Goal: Information Seeking & Learning: Learn about a topic

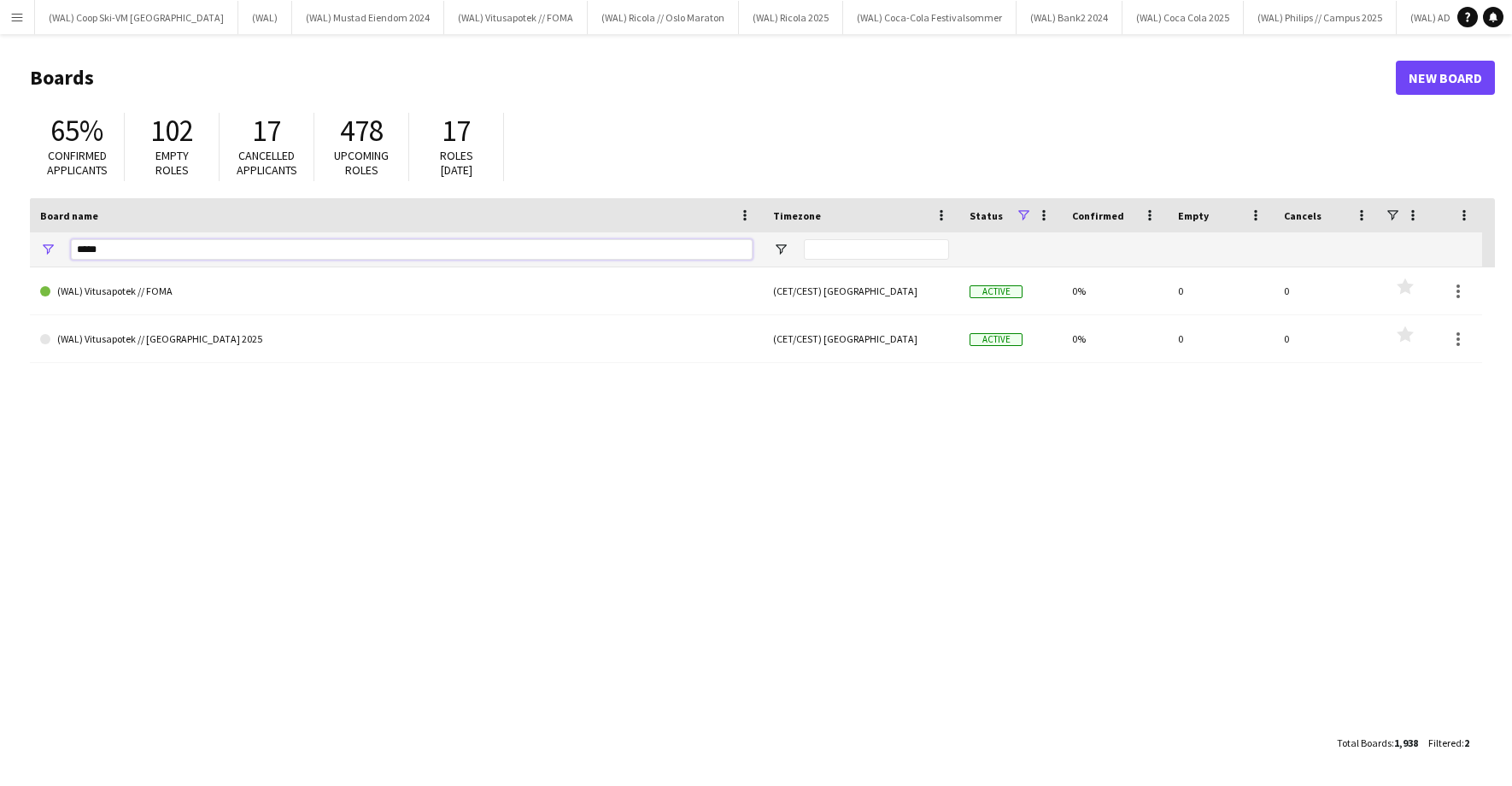
click at [153, 251] on input "*****" at bounding box center [411, 249] width 682 height 21
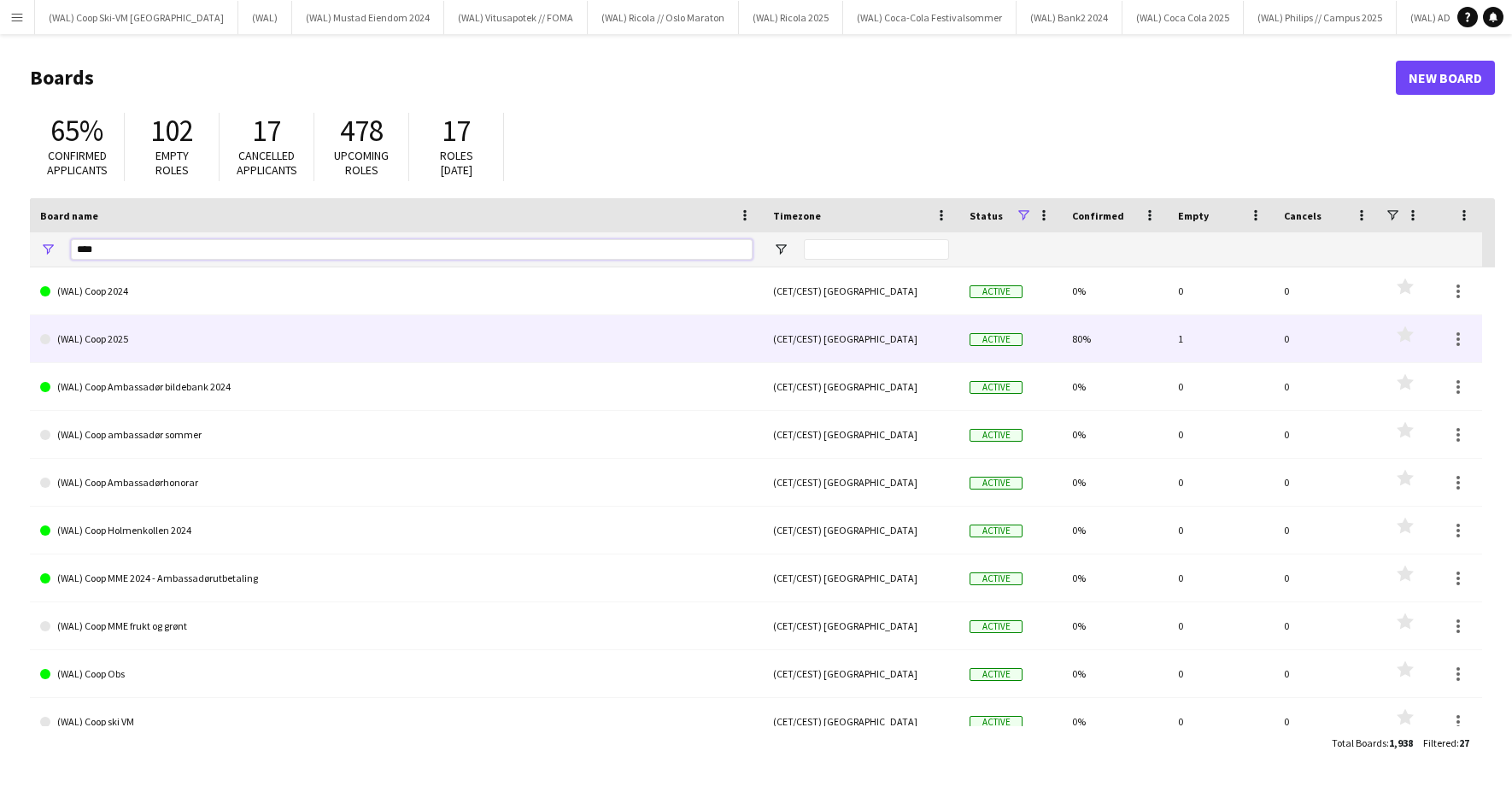
type input "****"
click at [134, 343] on link "(WAL) Coop 2025" at bounding box center [396, 339] width 713 height 48
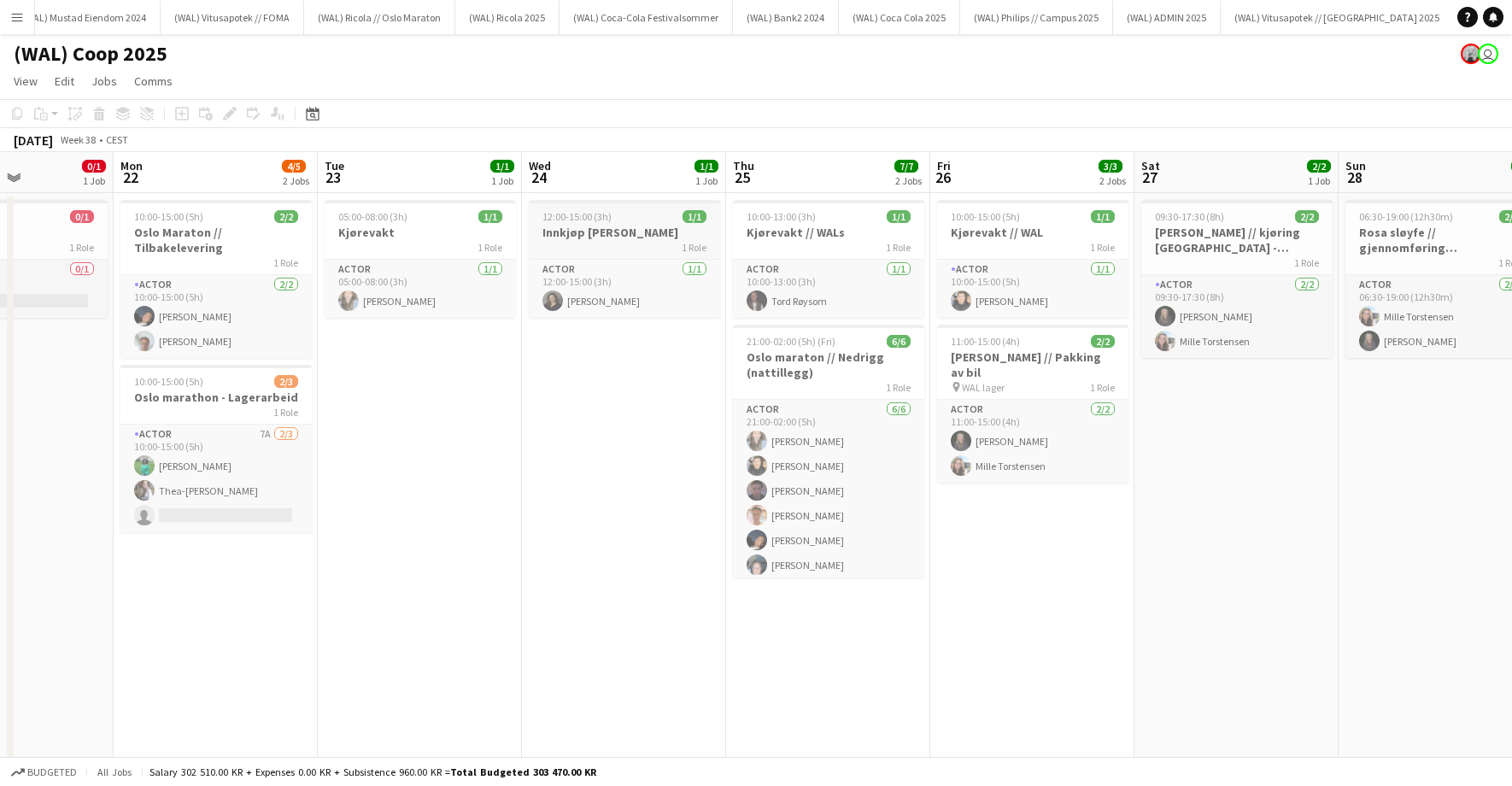
scroll to position [0, 498]
click at [217, 241] on h3 "Oslo Maraton // Tilbakelevering" at bounding box center [217, 240] width 191 height 31
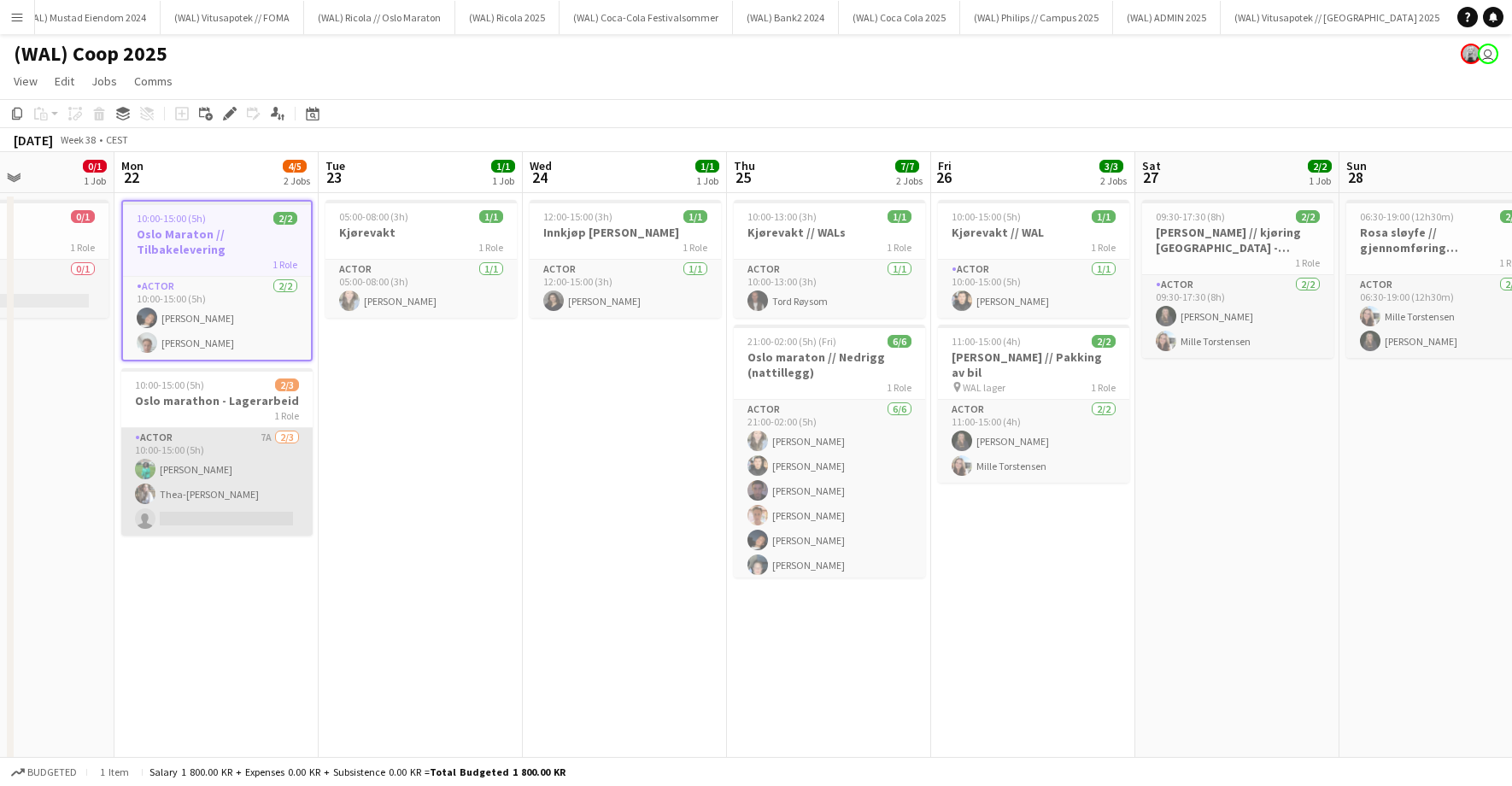
click at [226, 429] on app-card-role "Actor 7A [DATE] 10:00-15:00 (5h) [PERSON_NAME] Thea-[PERSON_NAME] single-neutra…" at bounding box center [217, 482] width 191 height 107
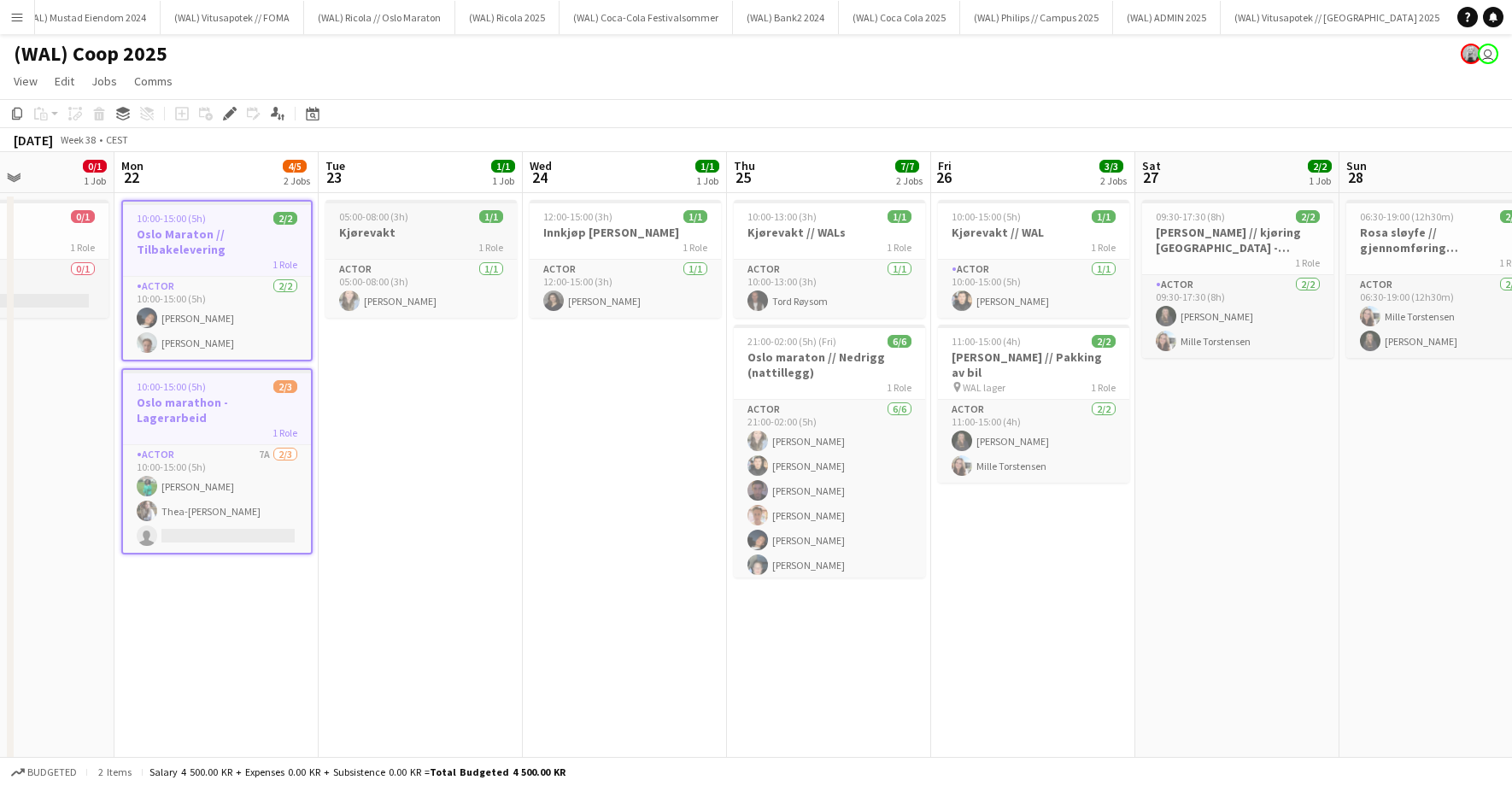
click at [405, 245] on div "1 Role" at bounding box center [421, 247] width 191 height 14
click at [642, 251] on div "1 Role" at bounding box center [625, 247] width 191 height 14
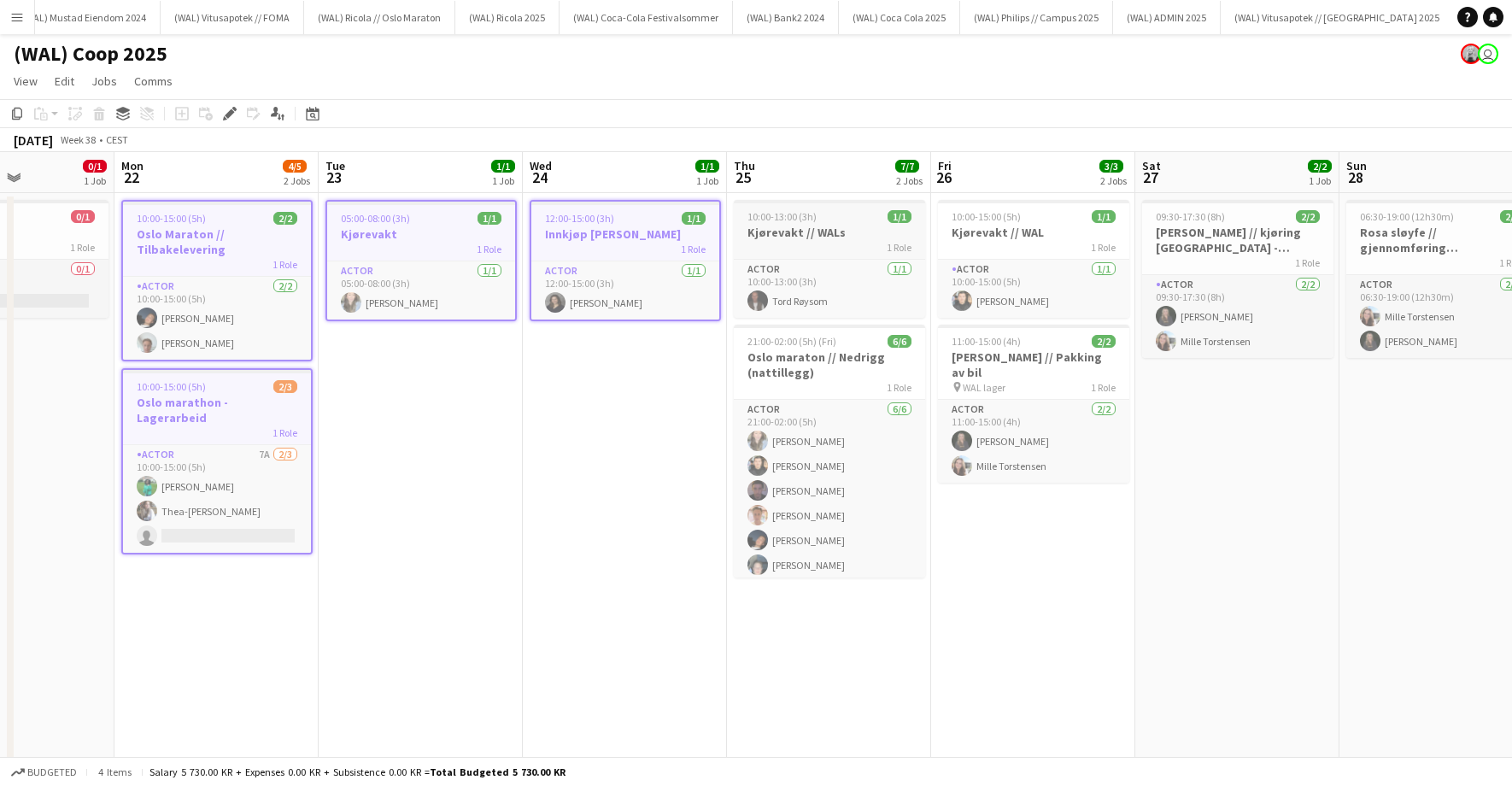
click at [828, 245] on div "1 Role" at bounding box center [828, 247] width 191 height 14
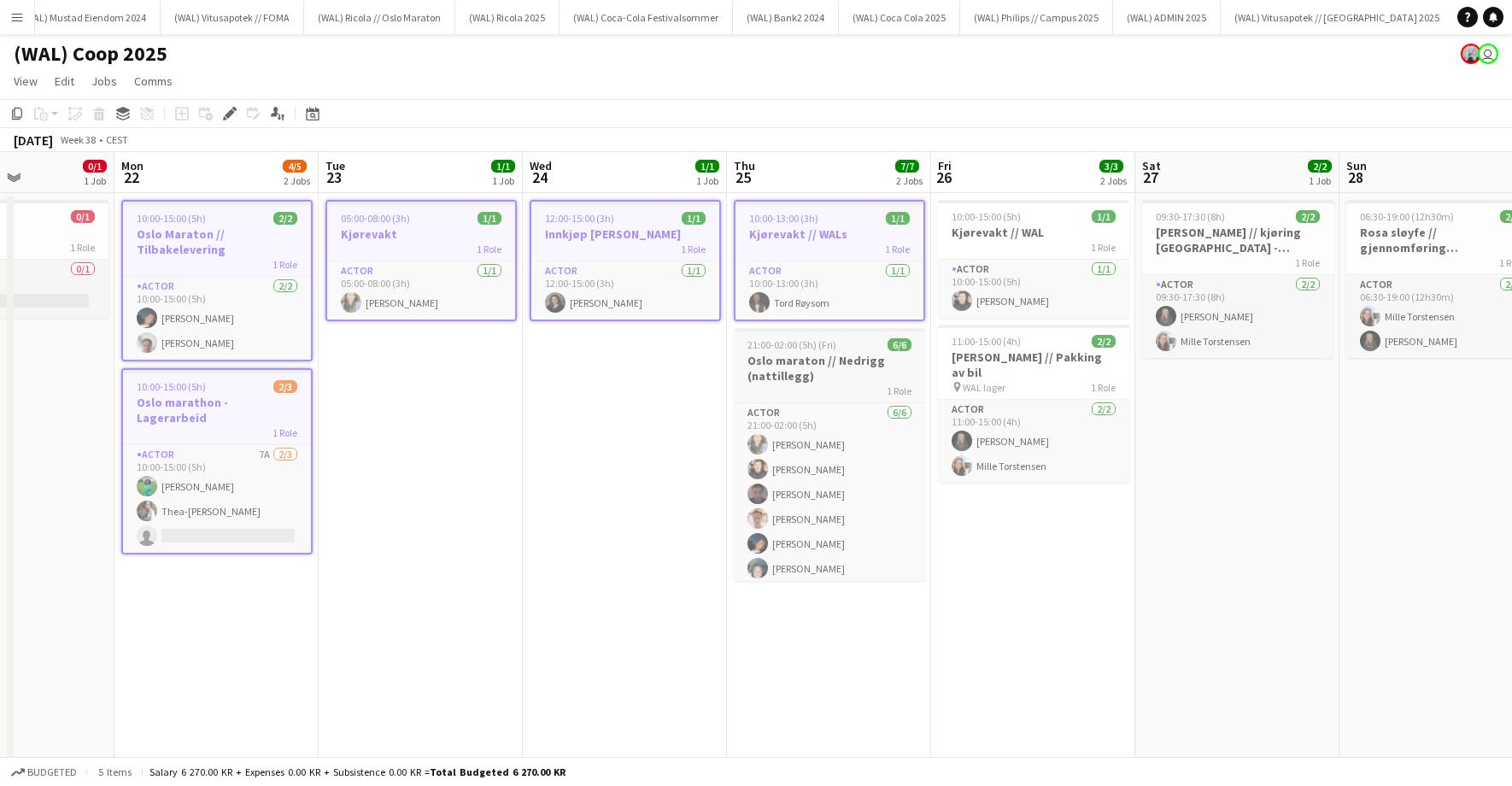
click at [816, 388] on div "1 Role" at bounding box center [828, 390] width 191 height 14
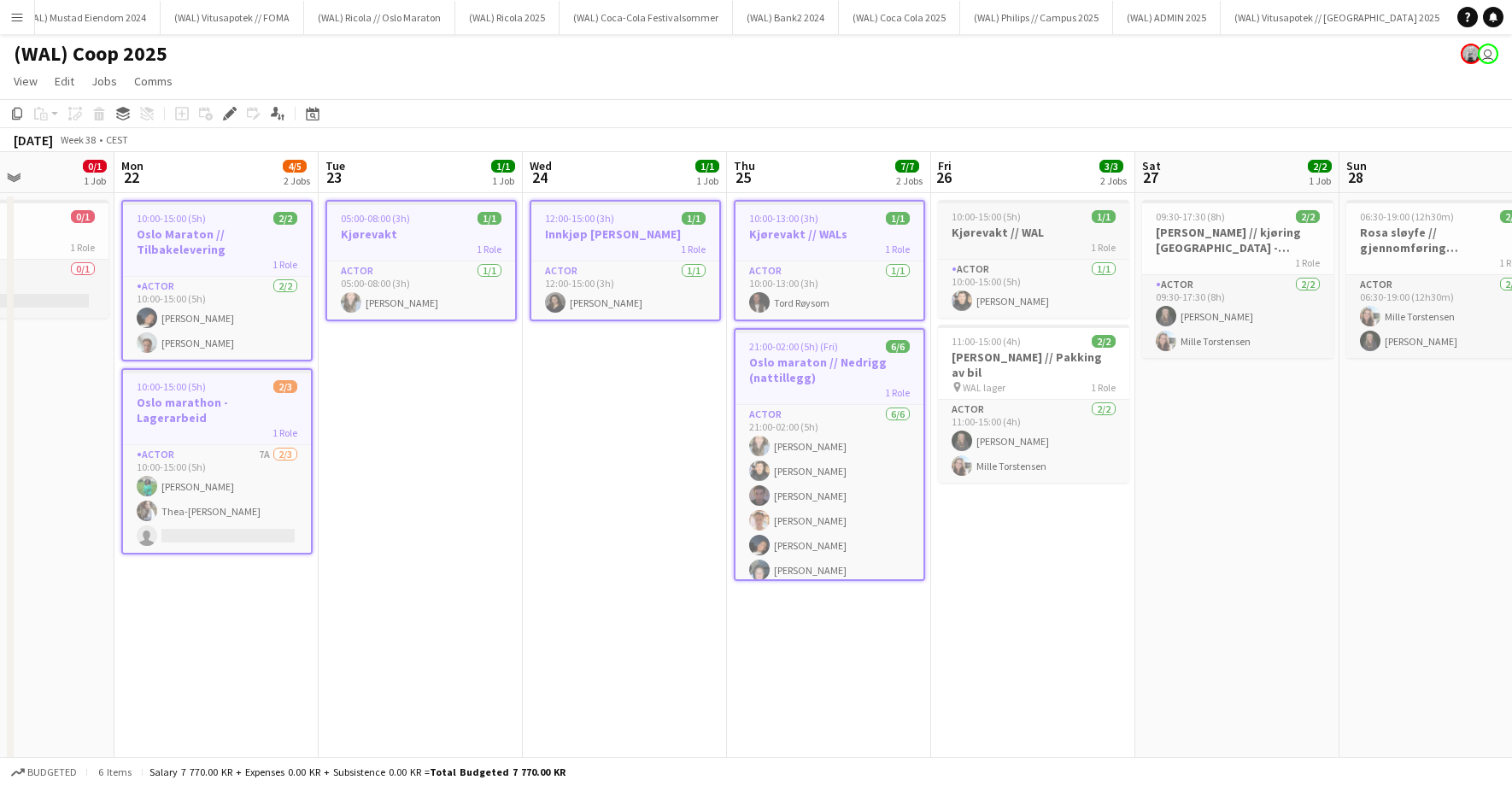
click at [1006, 238] on h3 "Kjørevakt // WAL" at bounding box center [1033, 233] width 191 height 15
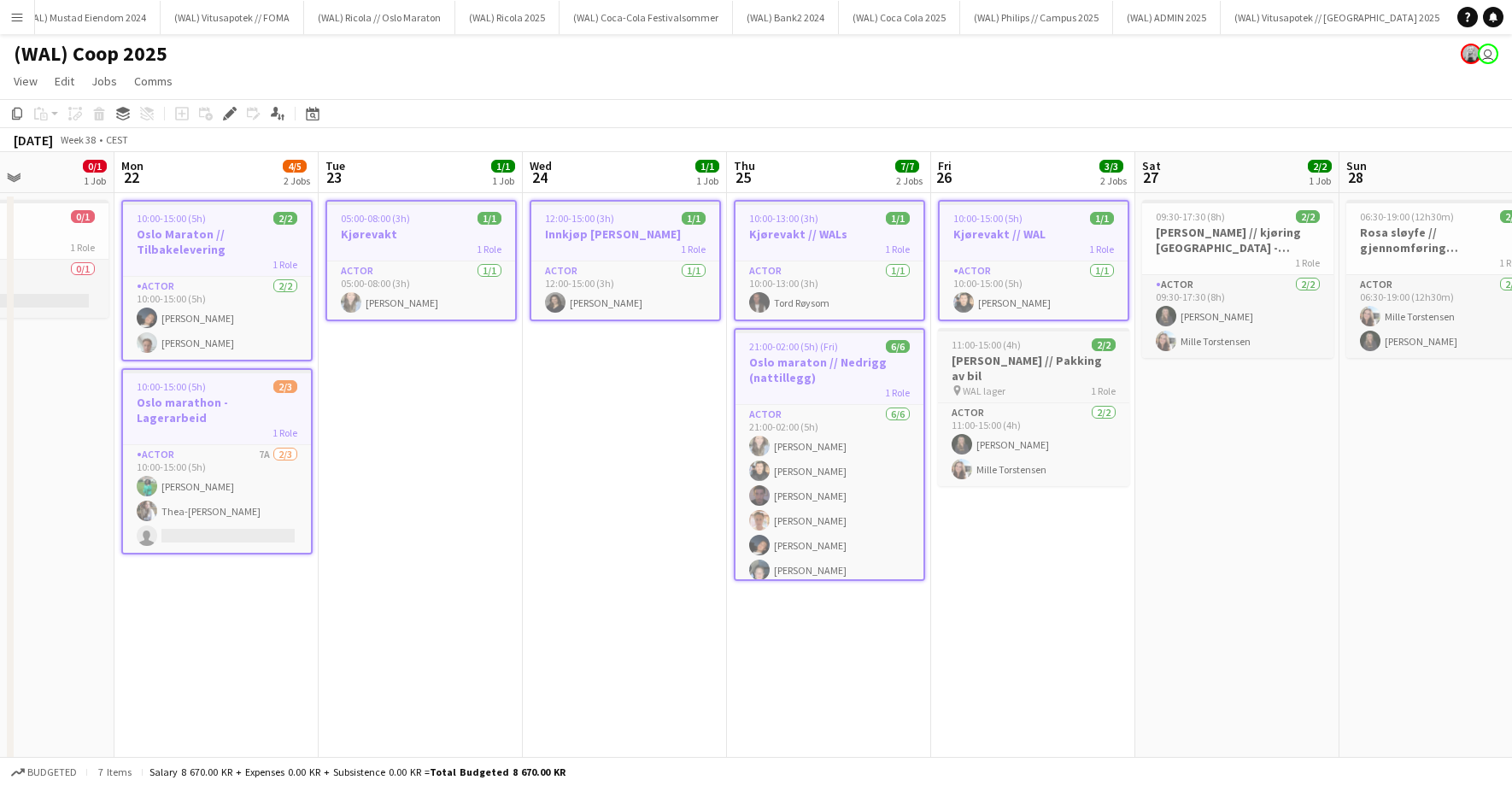
click at [1012, 358] on h3 "[PERSON_NAME] // Pakking av bil" at bounding box center [1033, 368] width 191 height 31
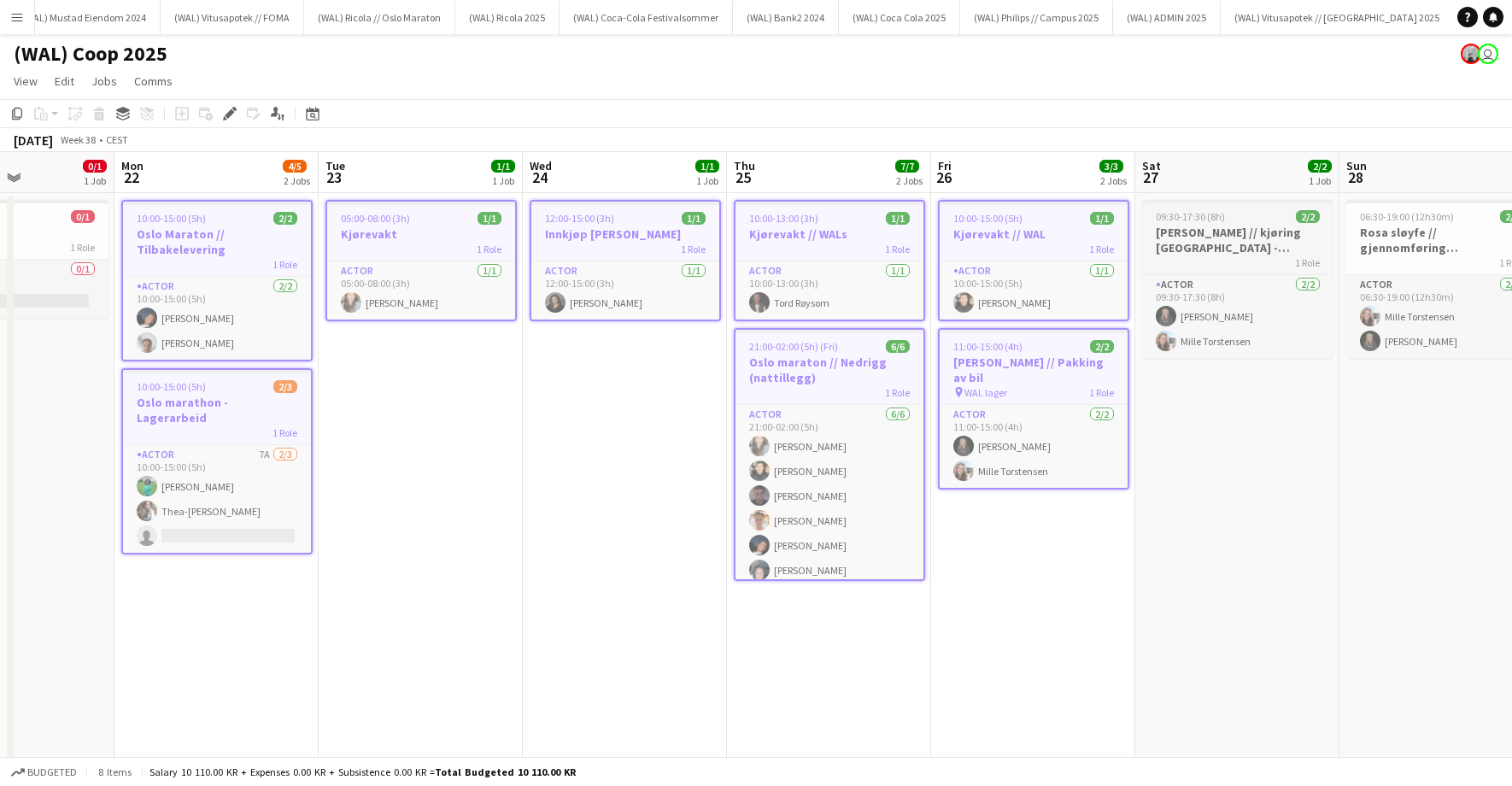
click at [1228, 229] on h3 "[PERSON_NAME] // kjøring [GEOGRAPHIC_DATA] - [GEOGRAPHIC_DATA]" at bounding box center [1237, 240] width 191 height 31
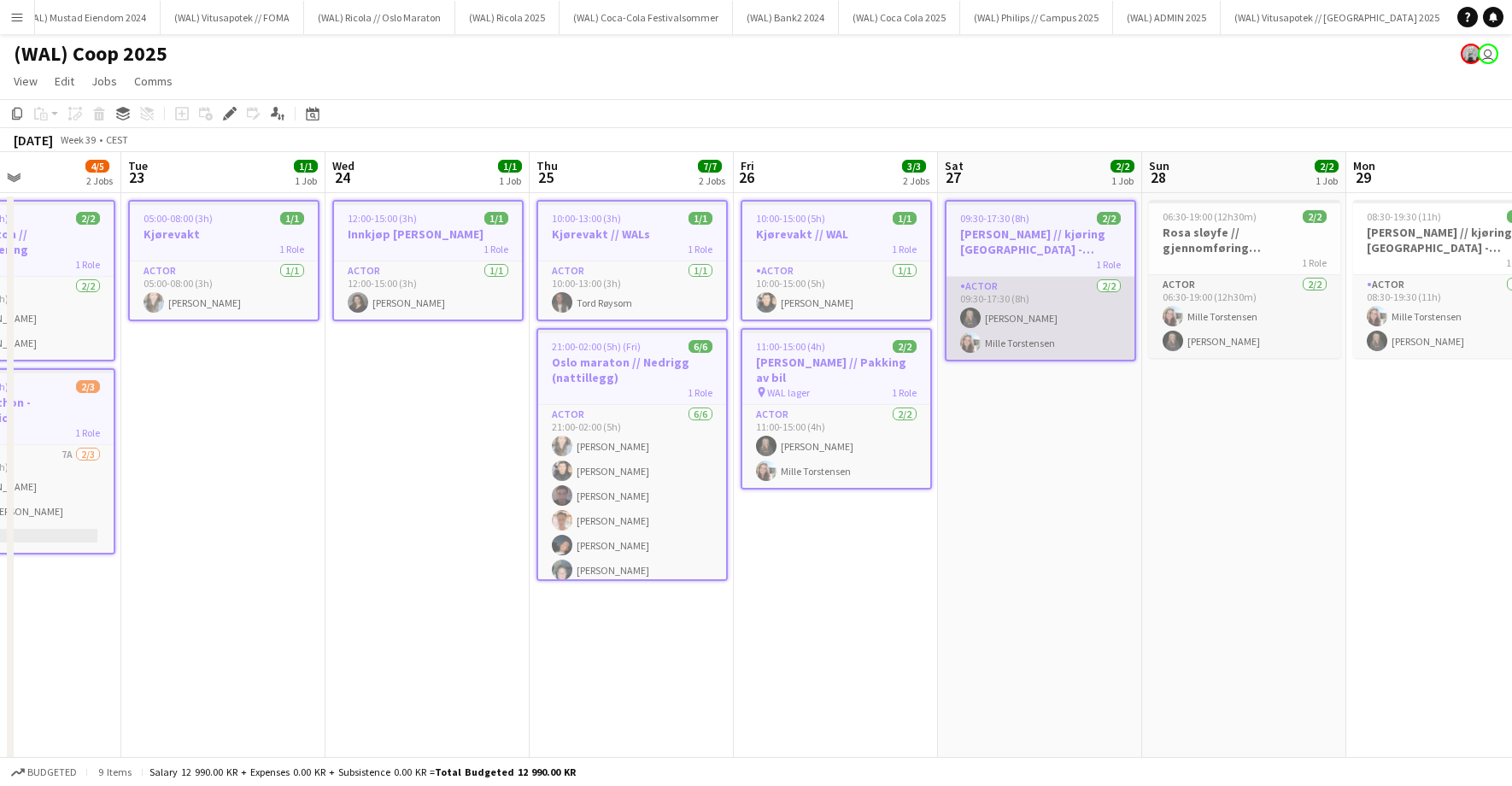
scroll to position [0, 694]
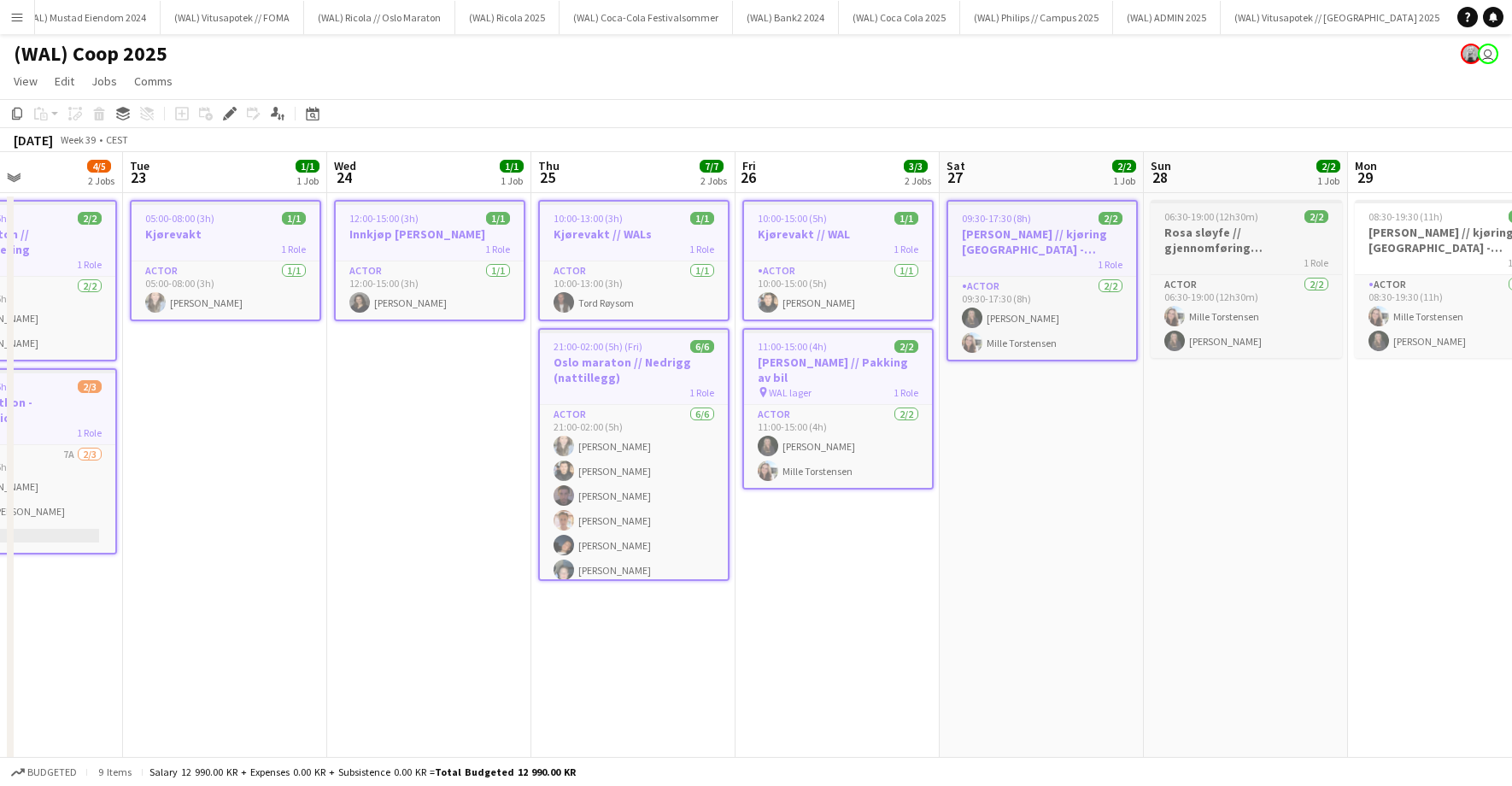
click at [1205, 251] on h3 "Rosa sløyfe // gjennomføring [GEOGRAPHIC_DATA]" at bounding box center [1246, 240] width 191 height 31
click at [1430, 249] on h3 "[PERSON_NAME] // kjøring [GEOGRAPHIC_DATA] - [GEOGRAPHIC_DATA]" at bounding box center [1450, 240] width 191 height 31
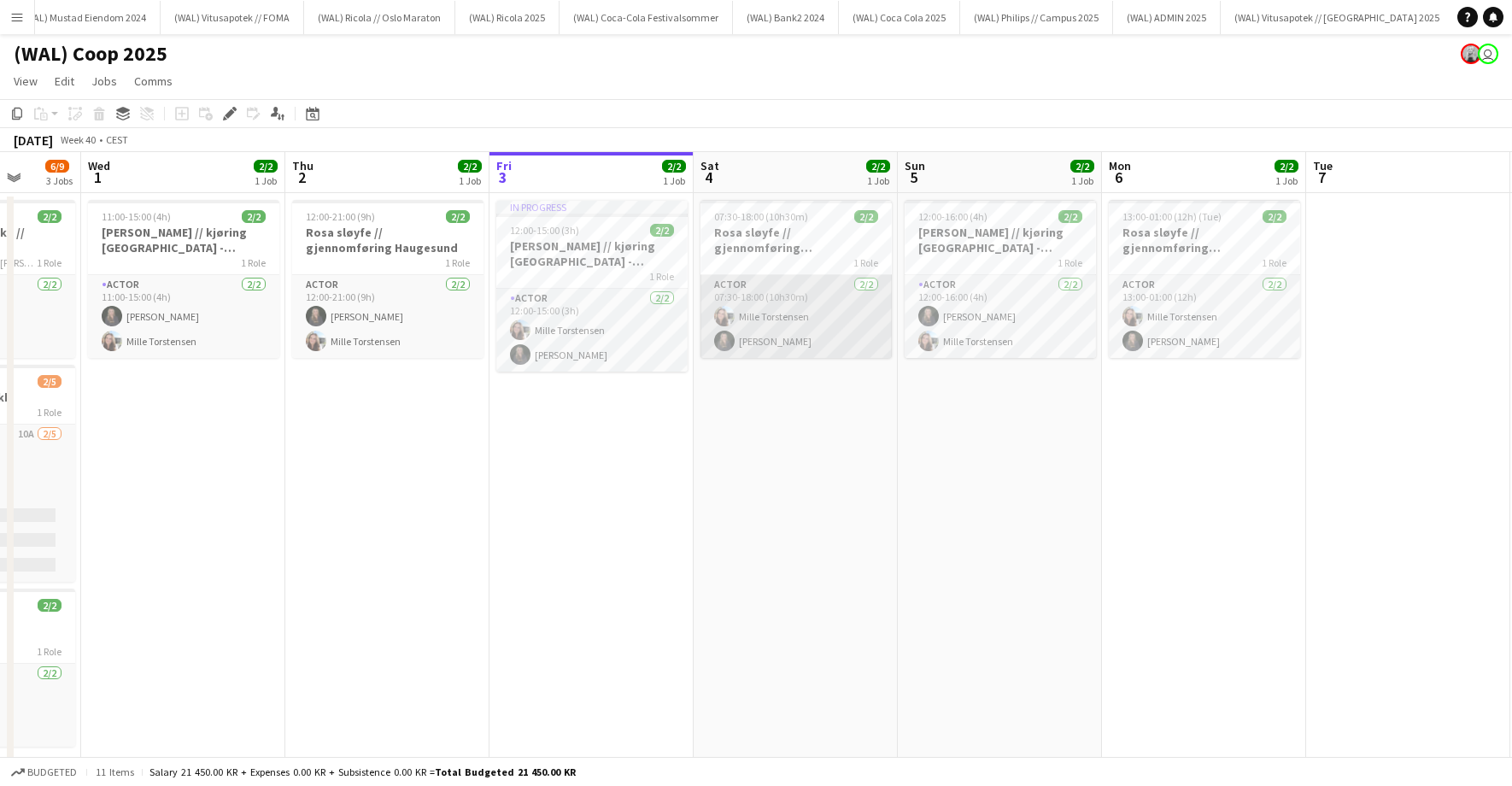
scroll to position [0, 736]
click at [410, 268] on div "1 Role" at bounding box center [386, 262] width 191 height 14
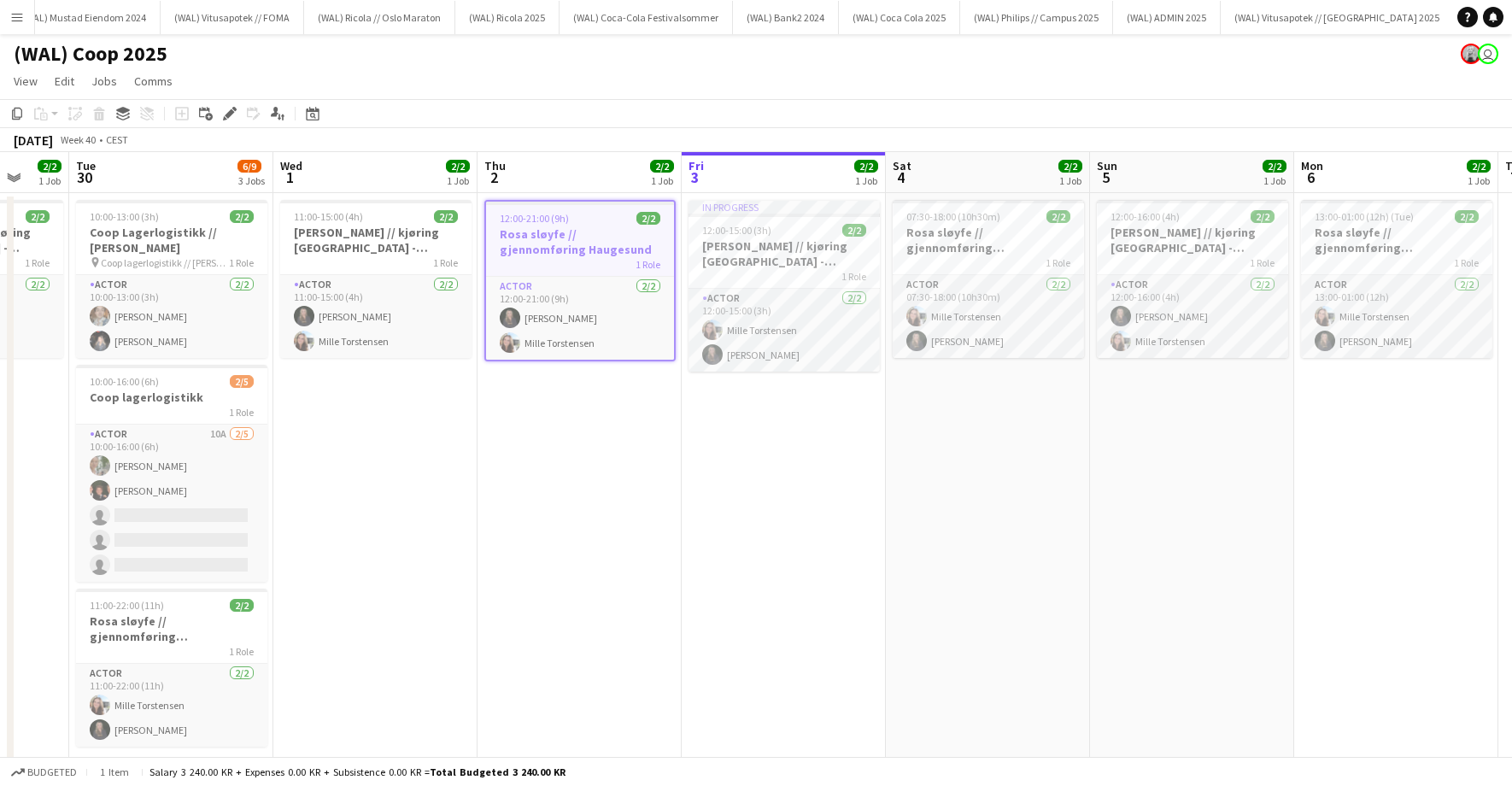
scroll to position [0, 540]
